Goal: Information Seeking & Learning: Learn about a topic

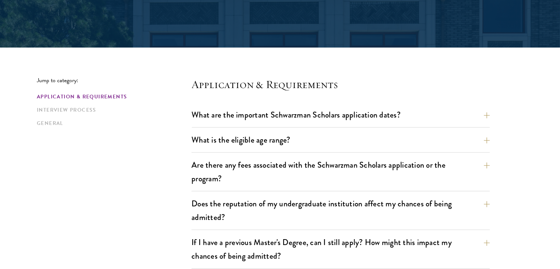
scroll to position [141, 0]
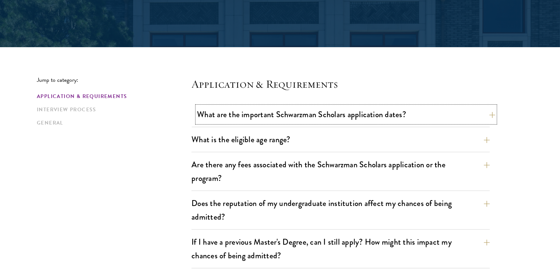
click at [312, 109] on button "What are the important Schwarzman Scholars application dates?" at bounding box center [346, 114] width 298 height 17
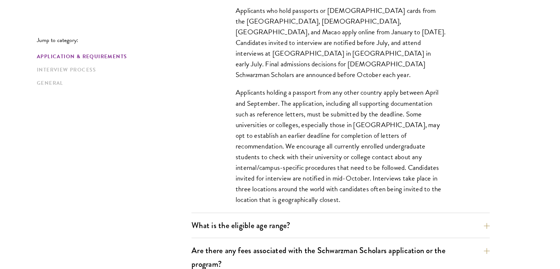
scroll to position [274, 0]
click at [311, 92] on p "Applicants holding a passport from any other country apply between April and Se…" at bounding box center [341, 146] width 210 height 118
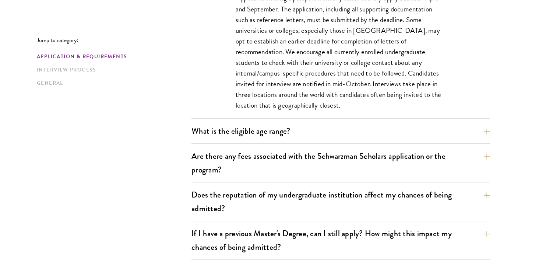
scroll to position [368, 0]
click at [293, 124] on button "What is the eligible age range?" at bounding box center [346, 131] width 298 height 17
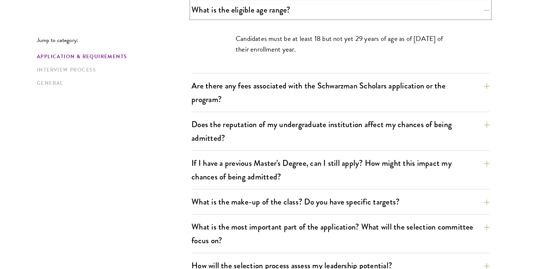
scroll to position [272, 0]
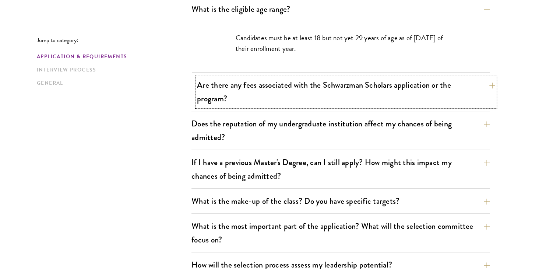
click at [278, 98] on button "Are there any fees associated with the Schwarzman Scholars application or the p…" at bounding box center [346, 92] width 298 height 30
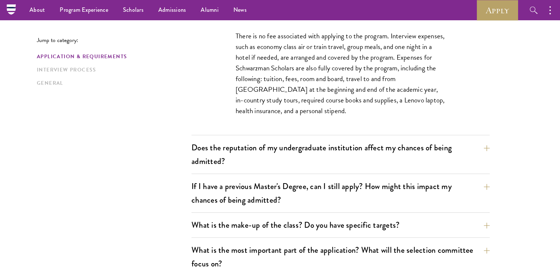
scroll to position [312, 0]
click at [284, 100] on p "There is no fee associated with applying to the program. Interview expenses, su…" at bounding box center [341, 74] width 210 height 86
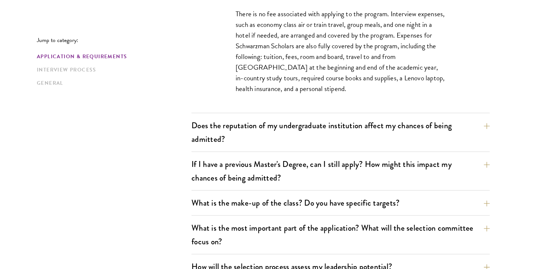
scroll to position [336, 0]
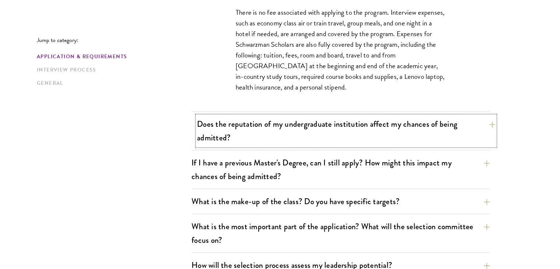
click at [290, 125] on button "Does the reputation of my undergraduate institution affect my chances of being …" at bounding box center [346, 131] width 298 height 30
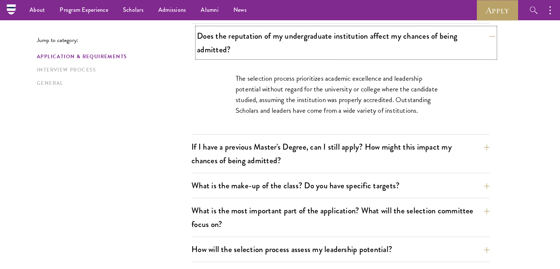
scroll to position [308, 0]
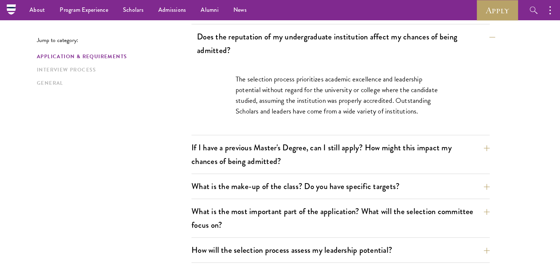
click at [290, 125] on div "The selection process prioritizes academic excellence and leadership potential …" at bounding box center [341, 99] width 254 height 72
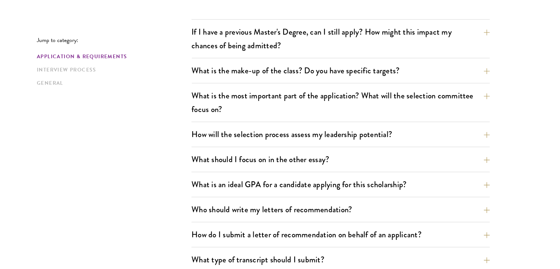
scroll to position [426, 0]
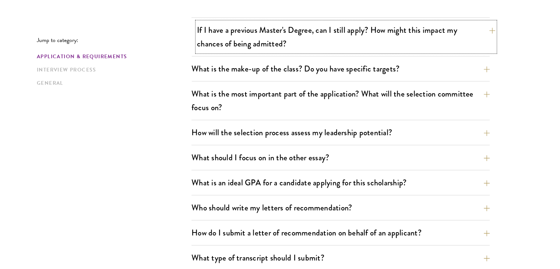
click at [284, 35] on button "If I have a previous Master's Degree, can I still apply? How might this impact …" at bounding box center [346, 37] width 298 height 30
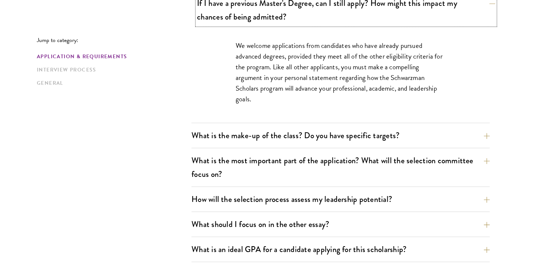
scroll to position [381, 0]
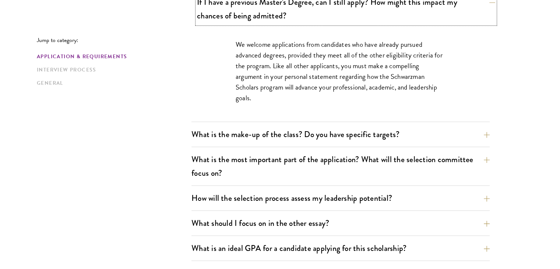
click at [281, 11] on button "If I have a previous Master's Degree, can I still apply? How might this impact …" at bounding box center [346, 9] width 298 height 30
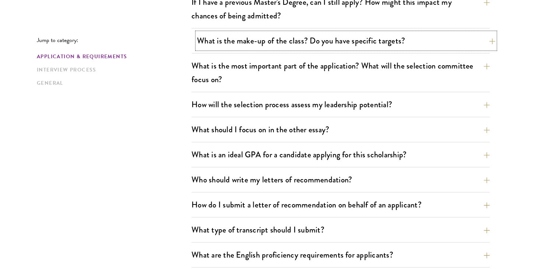
click at [287, 38] on button "What is the make-up of the class? Do you have specific targets?" at bounding box center [346, 40] width 298 height 17
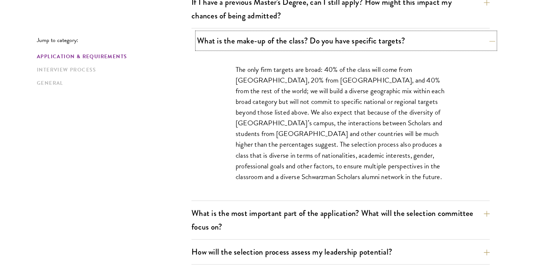
click at [287, 38] on button "What is the make-up of the class? Do you have specific targets?" at bounding box center [346, 40] width 298 height 17
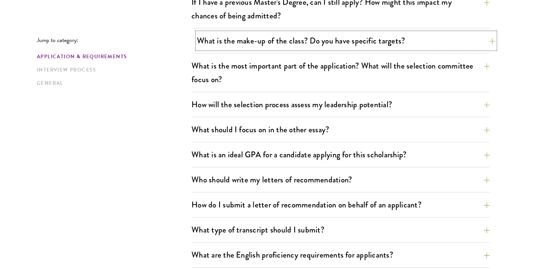
click at [287, 38] on button "What is the make-up of the class? Do you have specific targets?" at bounding box center [346, 40] width 298 height 17
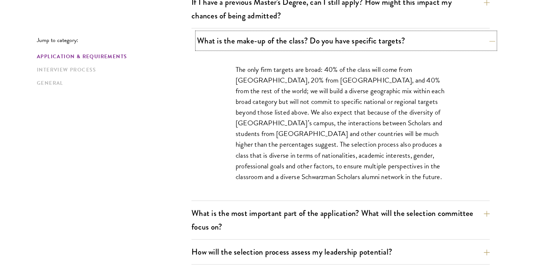
click at [287, 38] on button "What is the make-up of the class? Do you have specific targets?" at bounding box center [346, 40] width 298 height 17
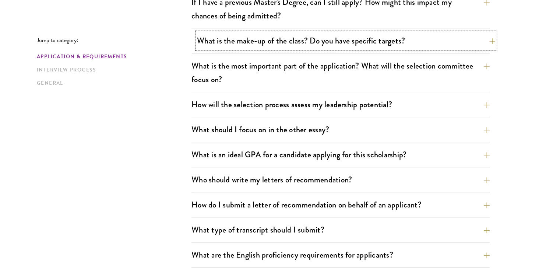
click at [287, 38] on button "What is the make-up of the class? Do you have specific targets?" at bounding box center [346, 40] width 298 height 17
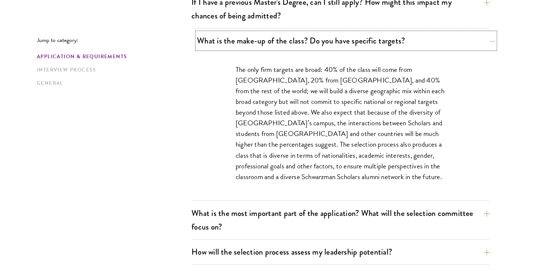
click at [287, 38] on button "What is the make-up of the class? Do you have specific targets?" at bounding box center [346, 40] width 298 height 17
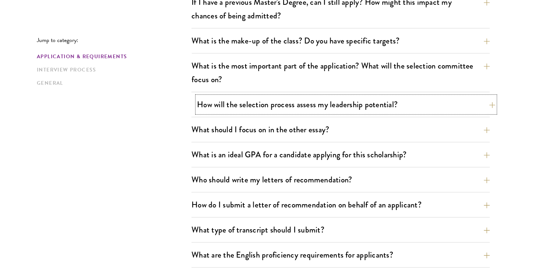
click at [293, 106] on button "How will the selection process assess my leadership potential?" at bounding box center [346, 104] width 298 height 17
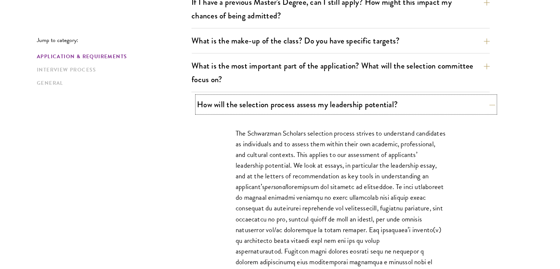
click at [293, 106] on button "How will the selection process assess my leadership potential?" at bounding box center [346, 104] width 298 height 17
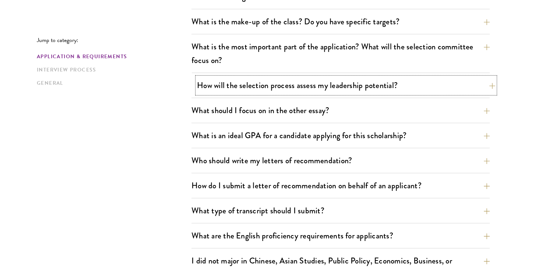
scroll to position [402, 0]
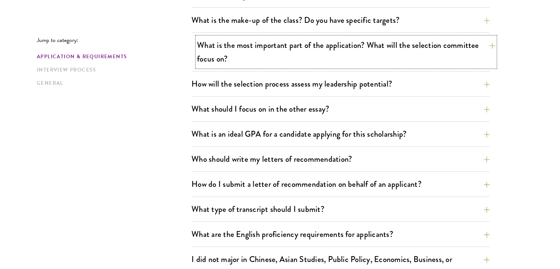
click at [284, 54] on button "What is the most important part of the application? What will the selection com…" at bounding box center [346, 52] width 298 height 30
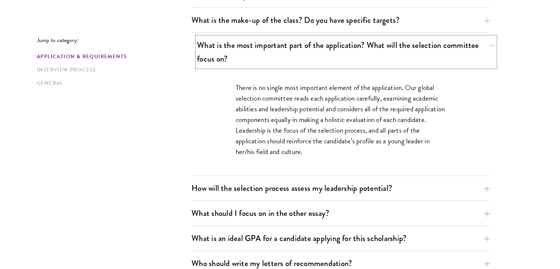
click at [280, 38] on button "What is the most important part of the application? What will the selection com…" at bounding box center [346, 52] width 298 height 30
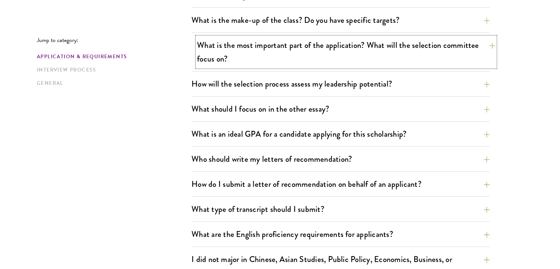
click at [280, 38] on button "What is the most important part of the application? What will the selection com…" at bounding box center [346, 52] width 298 height 30
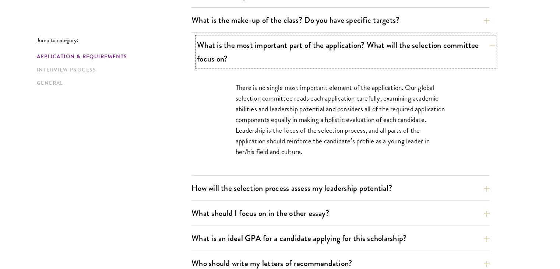
click at [280, 38] on button "What is the most important part of the application? What will the selection com…" at bounding box center [346, 52] width 298 height 30
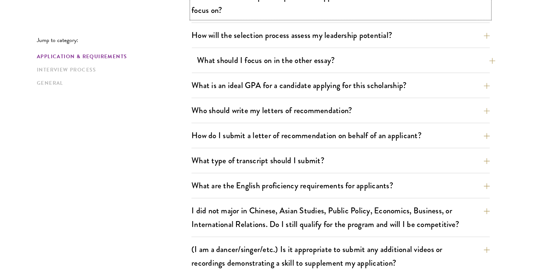
scroll to position [451, 0]
click at [281, 60] on button "What should I focus on in the other essay?" at bounding box center [346, 60] width 298 height 17
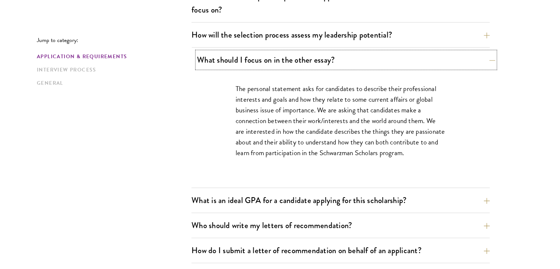
click at [281, 60] on button "What should I focus on in the other essay?" at bounding box center [346, 60] width 298 height 17
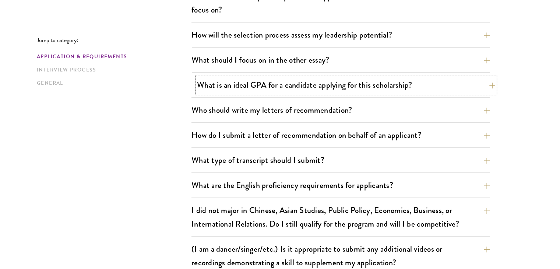
click at [271, 77] on button "What is an ideal GPA for a candidate applying for this scholarship?" at bounding box center [346, 85] width 298 height 17
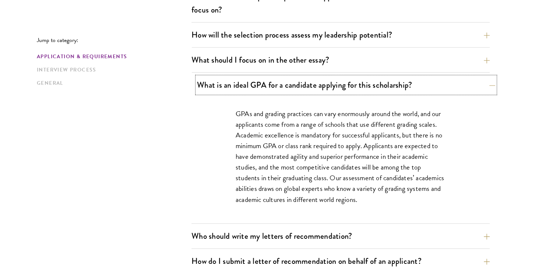
click at [271, 77] on button "What is an ideal GPA for a candidate applying for this scholarship?" at bounding box center [346, 85] width 298 height 17
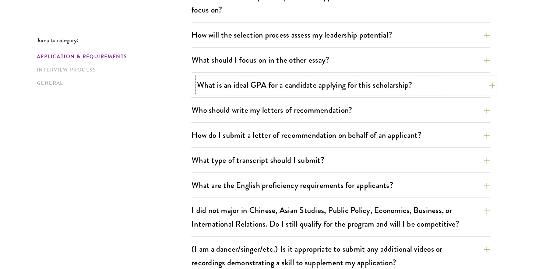
click at [271, 77] on button "What is an ideal GPA for a candidate applying for this scholarship?" at bounding box center [346, 85] width 298 height 17
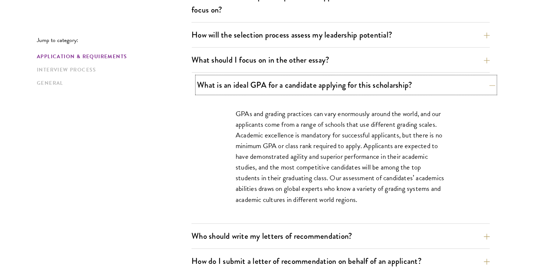
click at [280, 84] on button "What is an ideal GPA for a candidate applying for this scholarship?" at bounding box center [346, 85] width 298 height 17
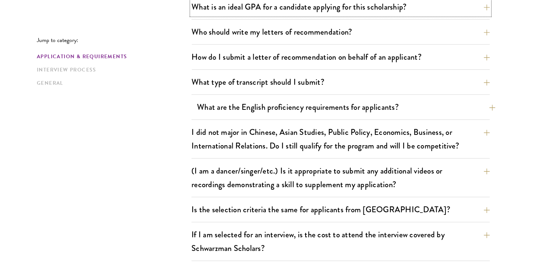
scroll to position [529, 0]
click at [306, 55] on button "How do I submit a letter of recommendation on behalf of an applicant?" at bounding box center [346, 57] width 298 height 17
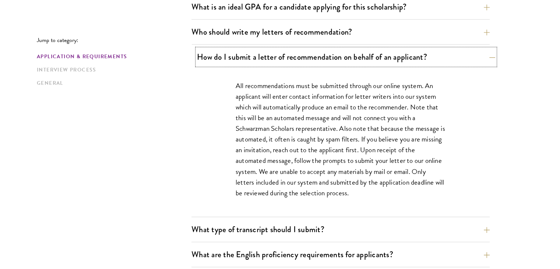
click at [306, 55] on button "How do I submit a letter of recommendation on behalf of an applicant?" at bounding box center [346, 57] width 298 height 17
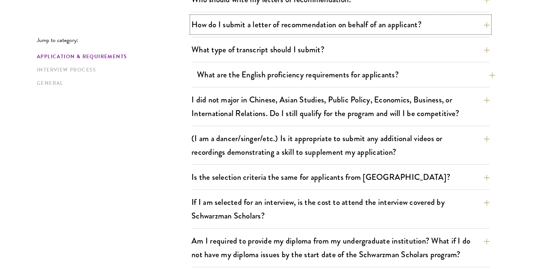
scroll to position [563, 0]
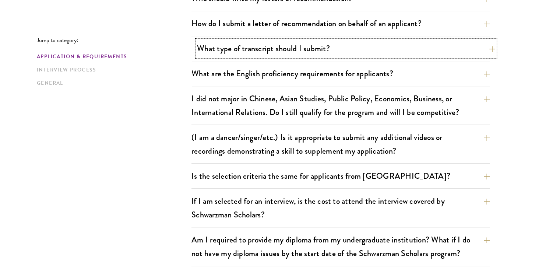
click at [300, 44] on button "What type of transcript should I submit?" at bounding box center [346, 48] width 298 height 17
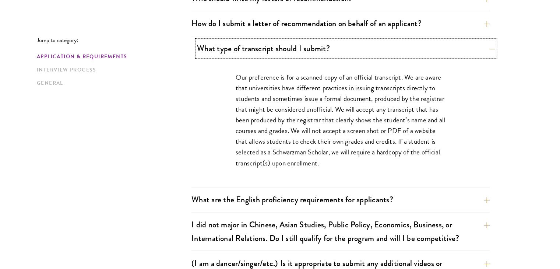
click at [300, 44] on button "What type of transcript should I submit?" at bounding box center [346, 48] width 298 height 17
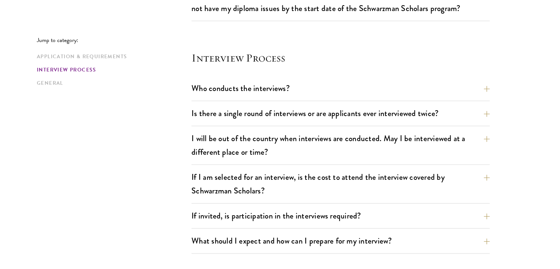
scroll to position [808, 0]
click at [274, 80] on button "Who conducts the interviews?" at bounding box center [346, 88] width 298 height 17
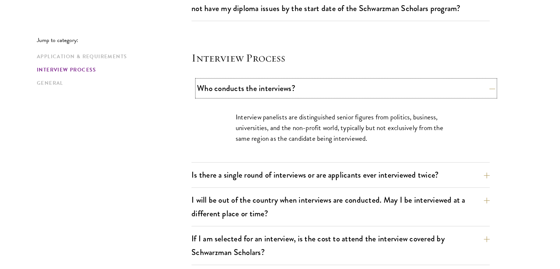
click at [270, 83] on button "Who conducts the interviews?" at bounding box center [346, 88] width 298 height 17
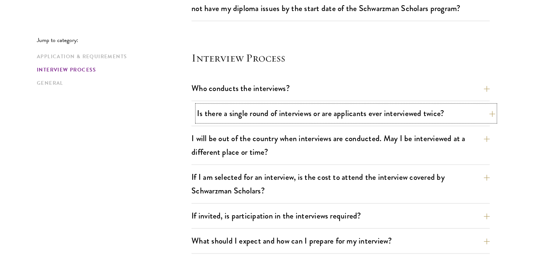
click at [263, 112] on button "Is there a single round of interviews or are applicants ever interviewed twice?" at bounding box center [346, 113] width 298 height 17
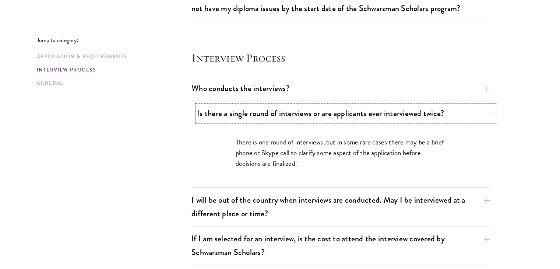
click at [263, 112] on button "Is there a single round of interviews or are applicants ever interviewed twice?" at bounding box center [346, 113] width 298 height 17
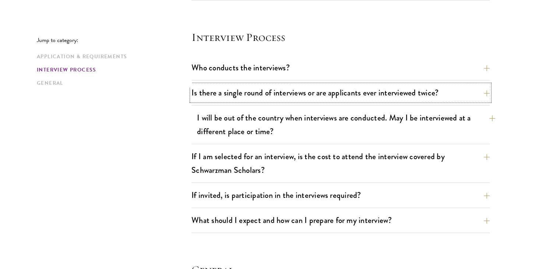
scroll to position [828, 0]
click at [259, 136] on button "I will be out of the country when interviews are conducted. May I be interviewe…" at bounding box center [346, 124] width 298 height 30
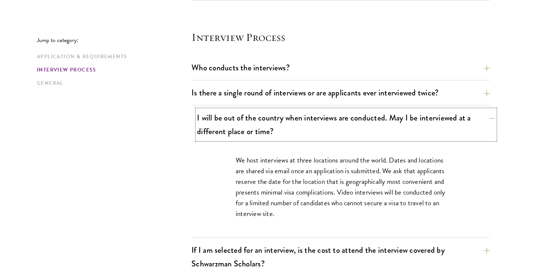
click at [276, 124] on button "I will be out of the country when interviews are conducted. May I be interviewe…" at bounding box center [346, 124] width 298 height 30
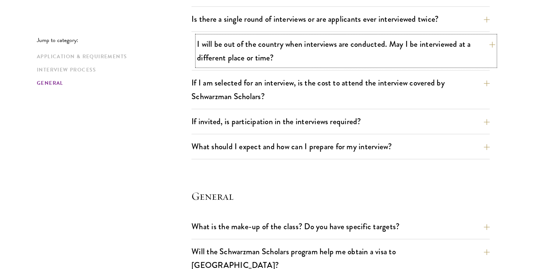
scroll to position [903, 0]
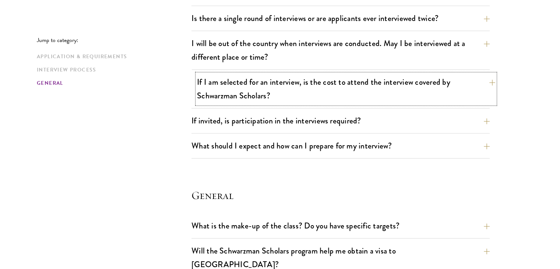
click at [278, 93] on button "If I am selected for an interview, is the cost to attend the interview covered …" at bounding box center [346, 89] width 298 height 30
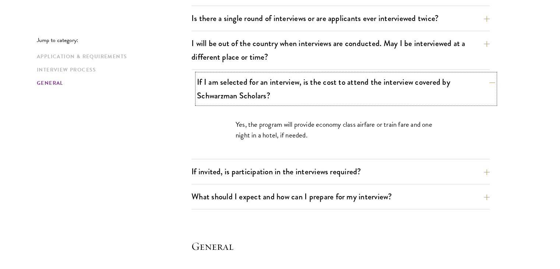
click at [278, 93] on button "If I am selected for an interview, is the cost to attend the interview covered …" at bounding box center [346, 89] width 298 height 30
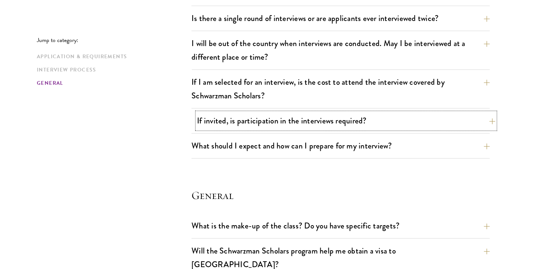
click at [272, 113] on button "If invited, is participation in the interviews required?" at bounding box center [346, 120] width 298 height 17
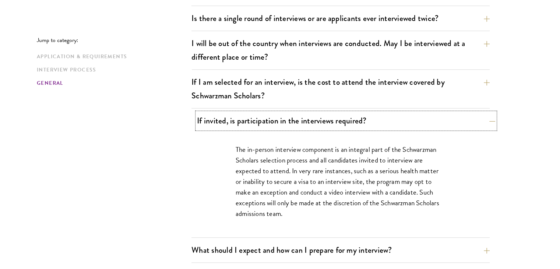
click at [272, 113] on button "If invited, is participation in the interviews required?" at bounding box center [346, 120] width 298 height 17
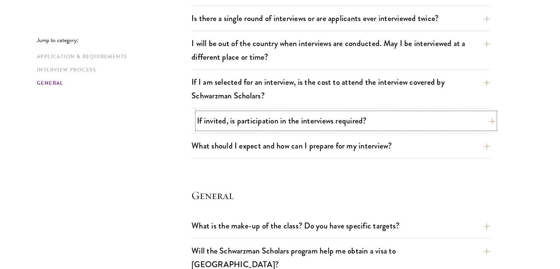
click at [267, 124] on button "If invited, is participation in the interviews required?" at bounding box center [346, 120] width 298 height 17
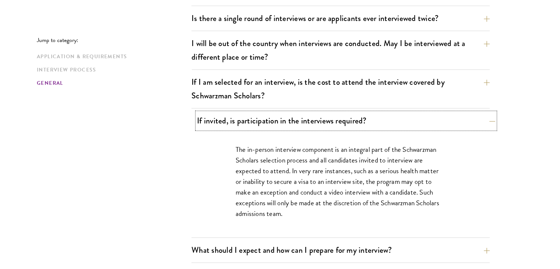
click at [267, 124] on button "If invited, is participation in the interviews required?" at bounding box center [346, 120] width 298 height 17
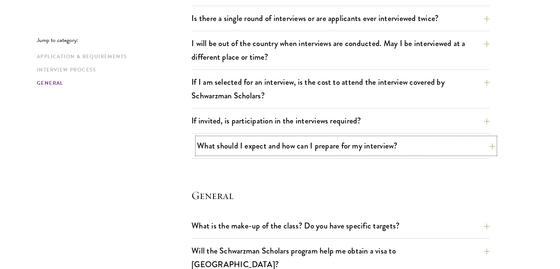
click at [264, 143] on button "What should I expect and how can I prepare for my interview?" at bounding box center [346, 145] width 298 height 17
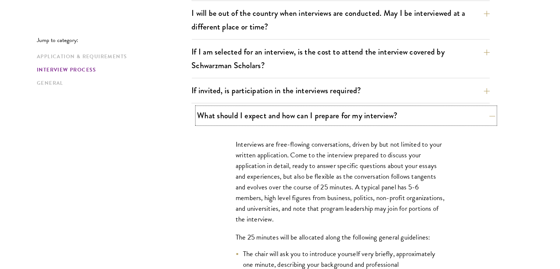
scroll to position [934, 0]
click at [272, 106] on button "What should I expect and how can I prepare for my interview?" at bounding box center [346, 114] width 298 height 17
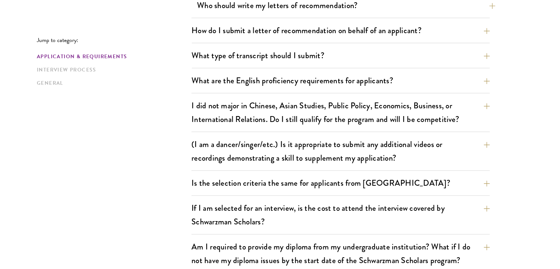
scroll to position [563, 0]
